Goal: Transaction & Acquisition: Purchase product/service

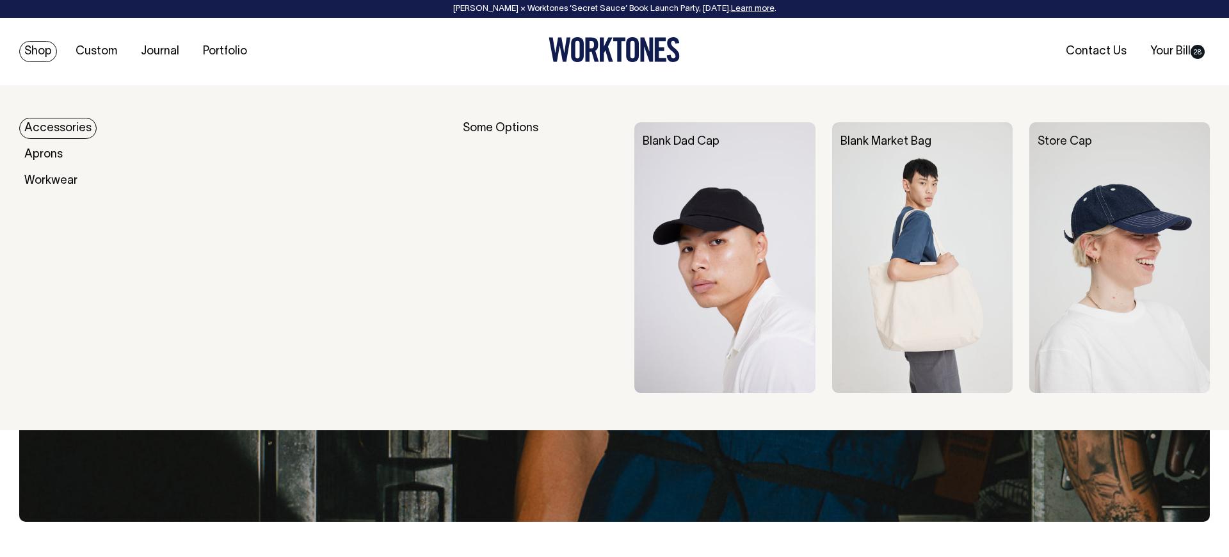
click at [54, 130] on link "Accessories" at bounding box center [57, 128] width 77 height 21
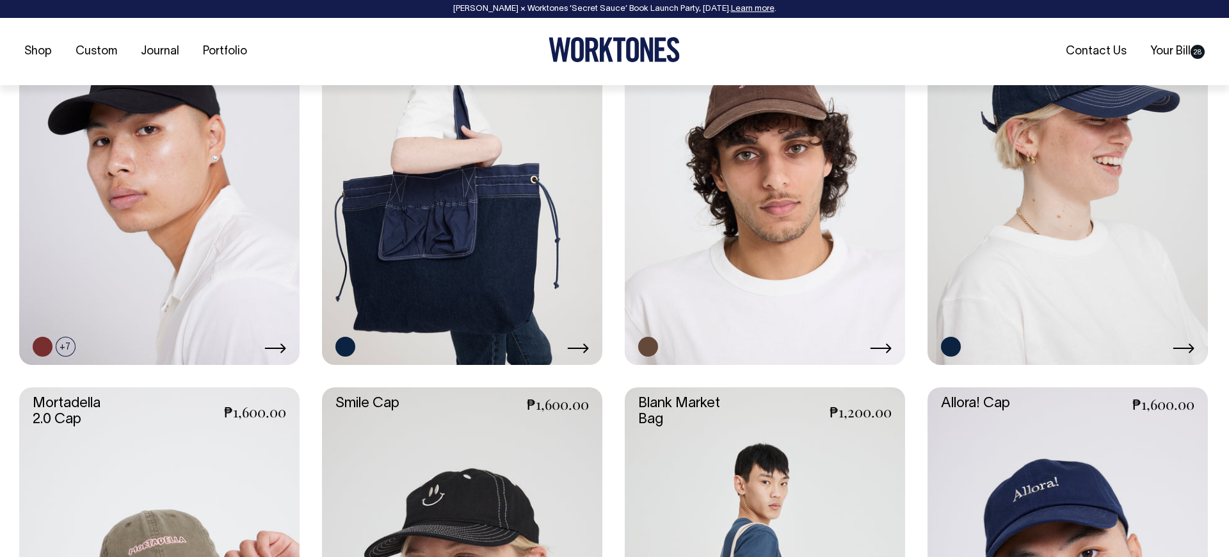
click at [408, 205] on link at bounding box center [462, 154] width 280 height 421
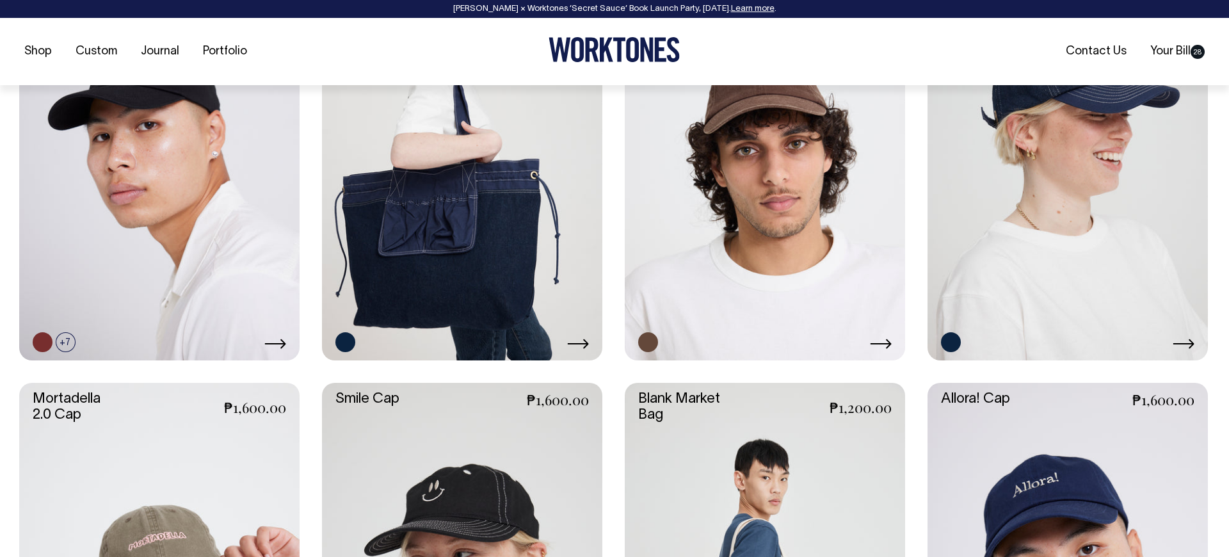
scroll to position [698, 0]
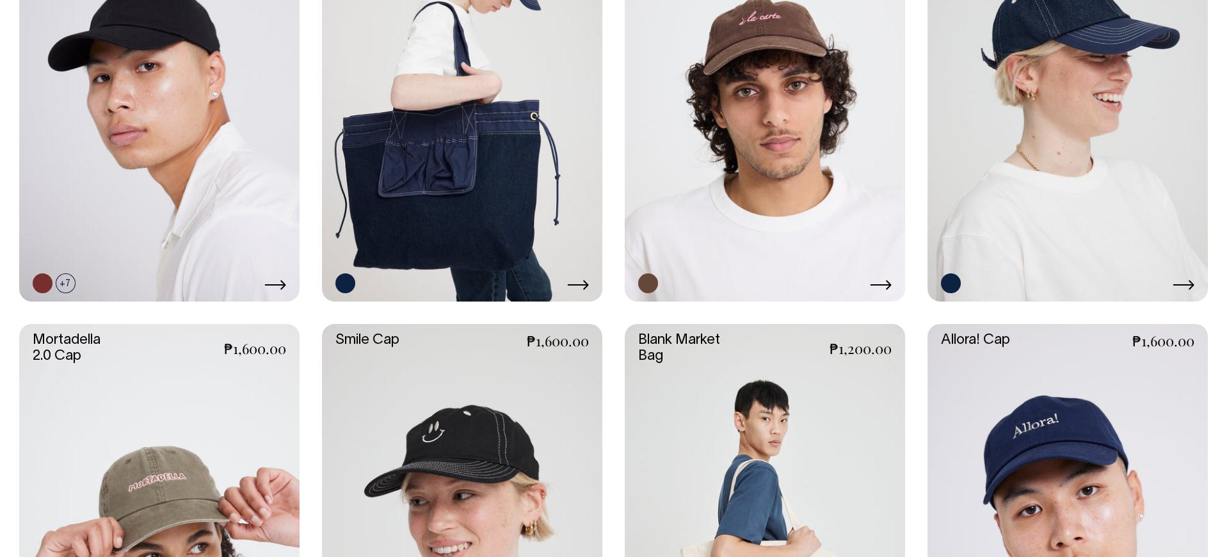
click at [741, 86] on link at bounding box center [765, 91] width 280 height 421
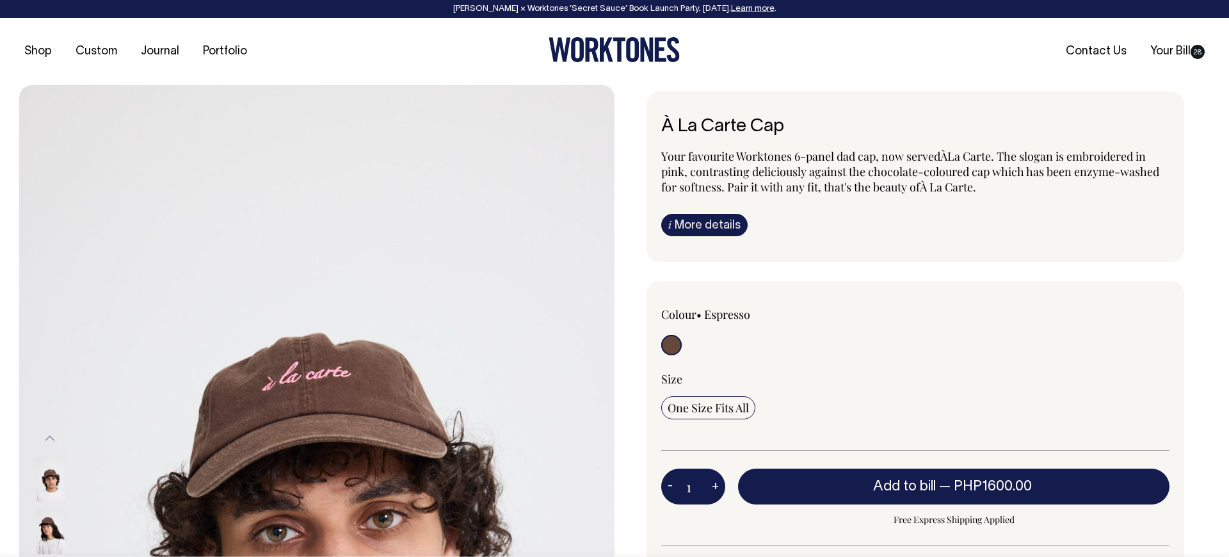
drag, startPoint x: 657, startPoint y: 127, endPoint x: 892, endPoint y: 314, distance: 300.7
click at [961, 308] on div "À La Carte Cap Your favourite Worktones 6-panel dad cap, now served À [GEOGRAPH…" at bounding box center [912, 408] width 595 height 633
drag, startPoint x: 829, startPoint y: 318, endPoint x: 818, endPoint y: 310, distance: 14.2
click at [830, 318] on div "Colour • Espresso" at bounding box center [763, 314] width 204 height 15
